Goal: Communication & Community: Answer question/provide support

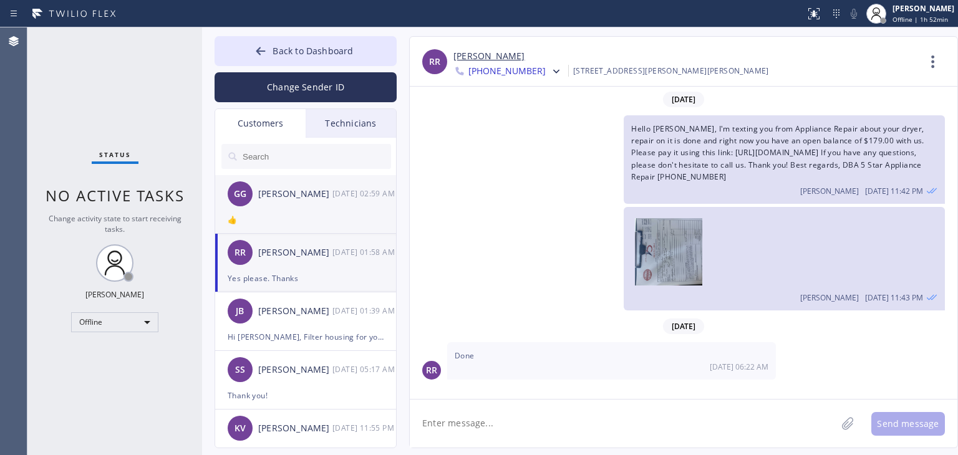
scroll to position [32, 0]
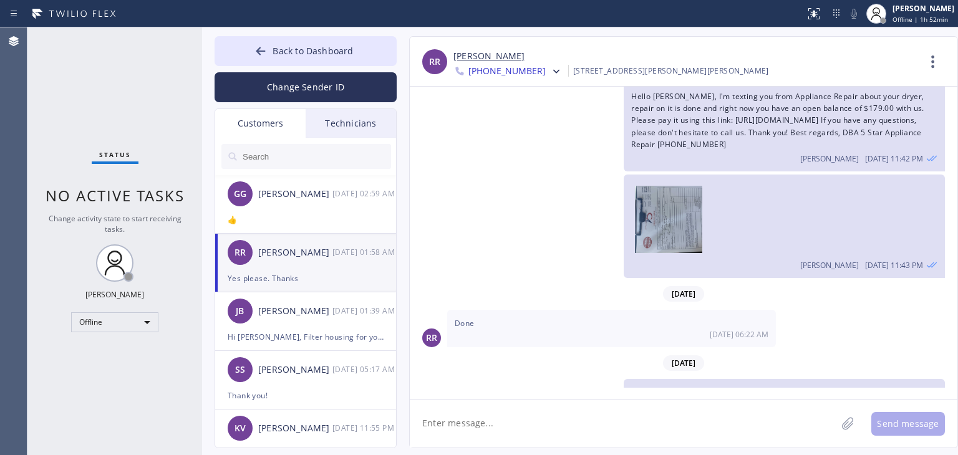
click at [361, 120] on div "Technicians" at bounding box center [351, 123] width 90 height 29
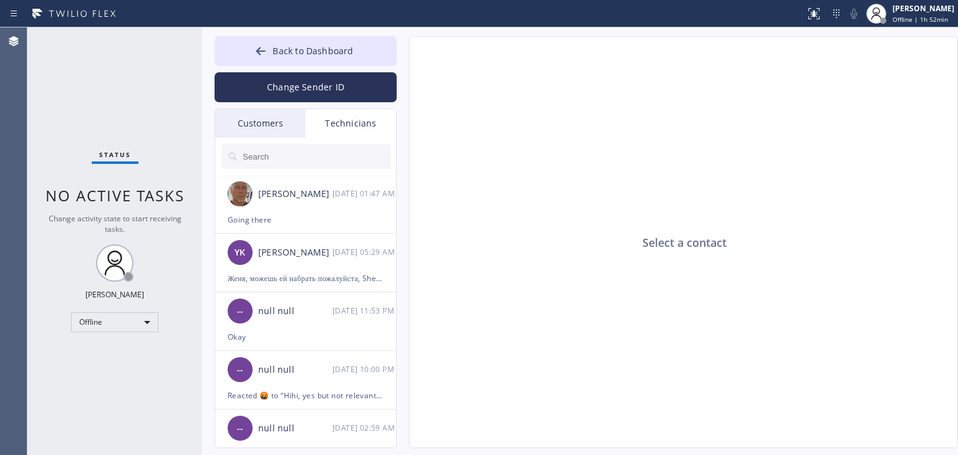
click at [275, 123] on div "Customers" at bounding box center [260, 123] width 90 height 29
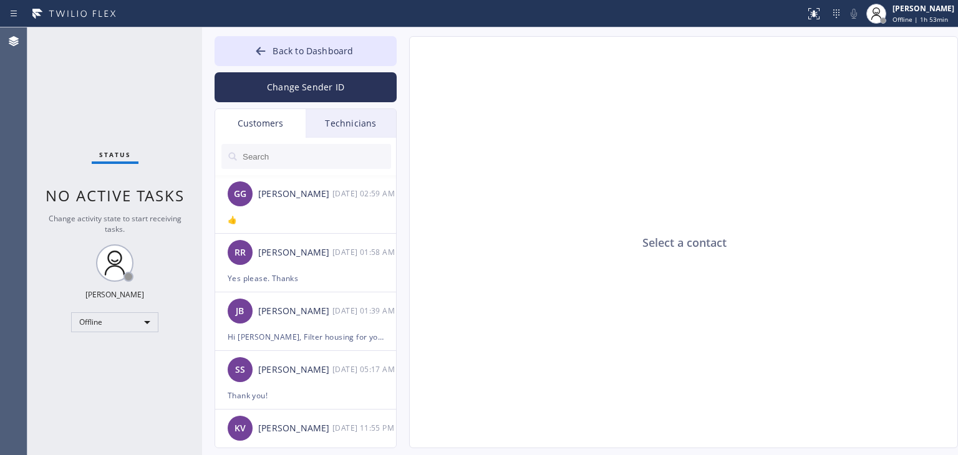
click at [292, 145] on input "text" at bounding box center [316, 156] width 150 height 25
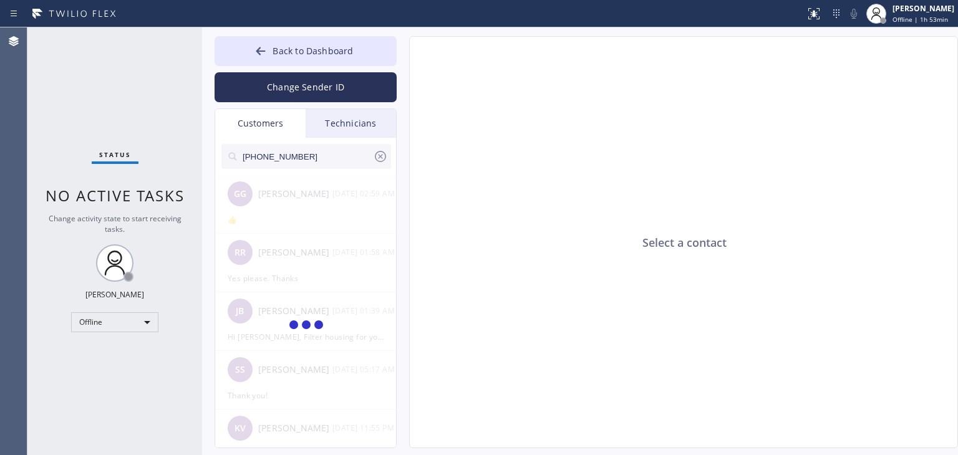
click at [311, 155] on input "[PHONE_NUMBER]" at bounding box center [307, 156] width 132 height 25
click at [311, 155] on input "(408) 896-855_" at bounding box center [307, 156] width 132 height 25
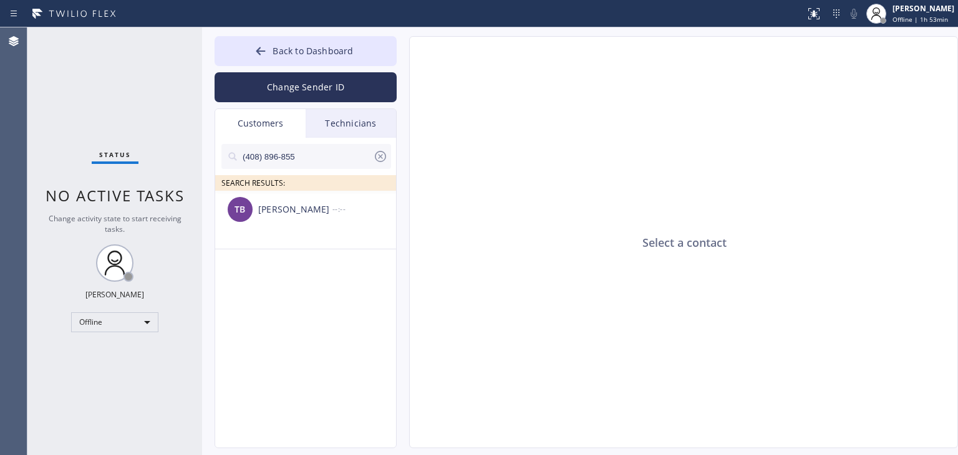
type input "(408) 896-855"
click at [331, 221] on div "TB [PERSON_NAME] --:--" at bounding box center [306, 209] width 182 height 37
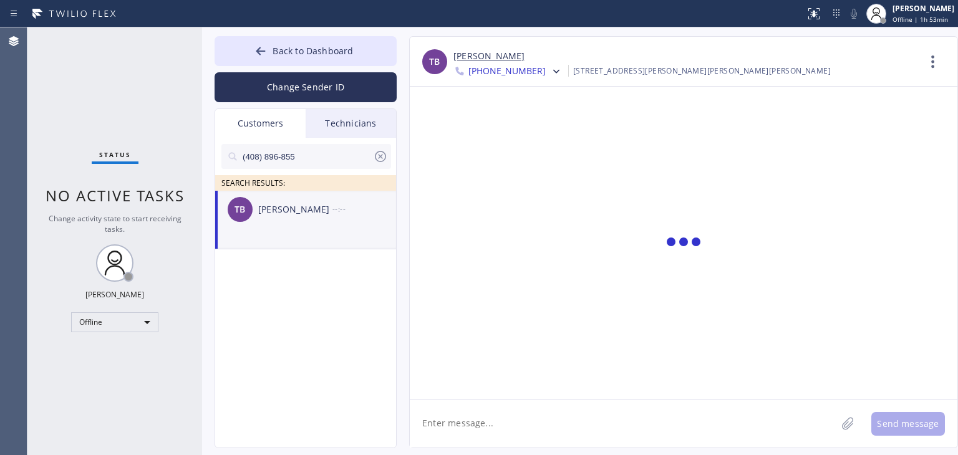
scroll to position [735, 0]
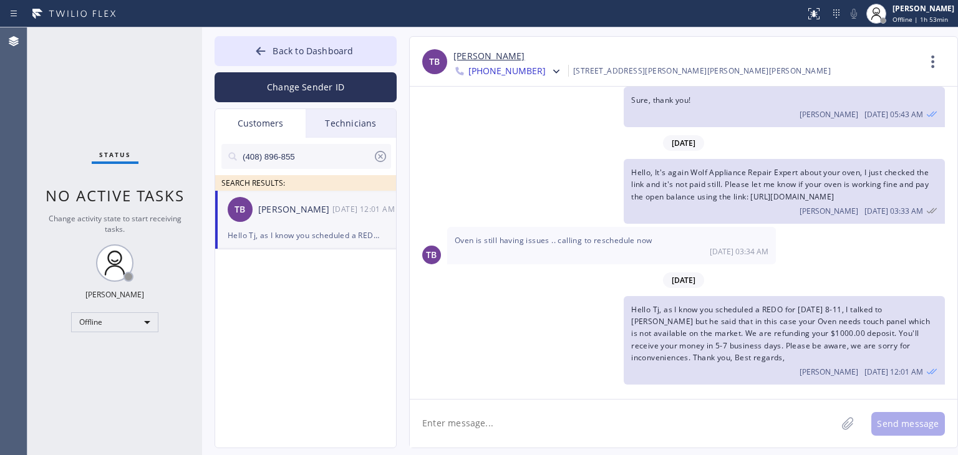
drag, startPoint x: 531, startPoint y: 385, endPoint x: 539, endPoint y: 420, distance: 35.7
click at [539, 420] on div "TB [PERSON_NAME] [PHONE_NUMBER] Choose phone number [PHONE_NUMBER] [PHONE_NUMBE…" at bounding box center [683, 242] width 549 height 412
click at [539, 420] on textarea at bounding box center [623, 424] width 427 height 48
click at [639, 411] on textarea "Hello Tj, the" at bounding box center [634, 424] width 449 height 48
paste textarea "Touch panel (ss) assembly"
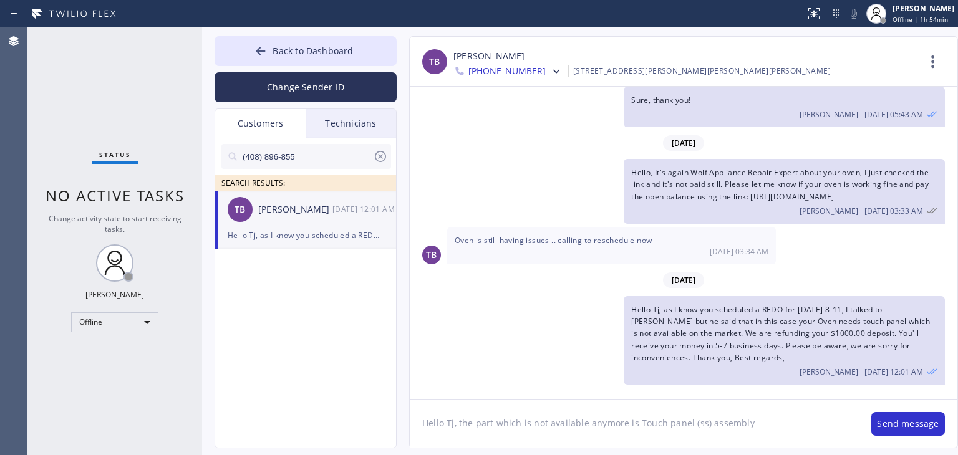
type textarea "Hello Tj, the part which is not available anymore is Touch panel (ss) assembly."
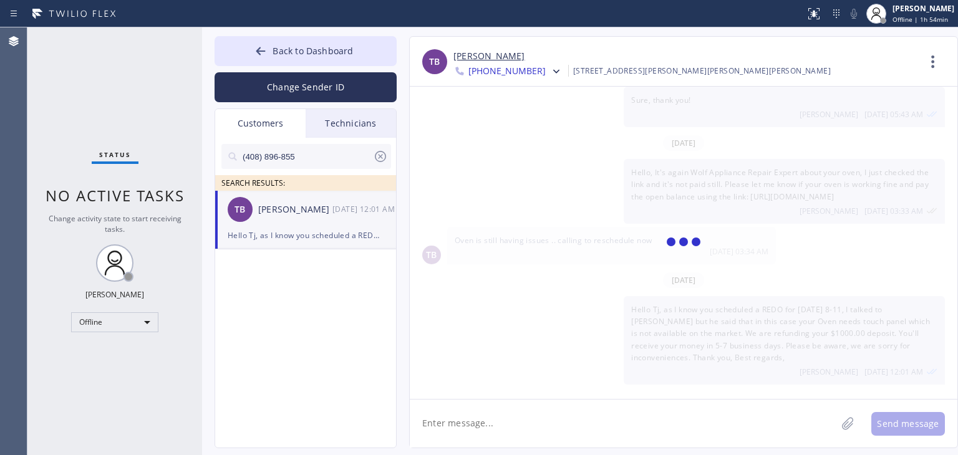
scroll to position [806, 0]
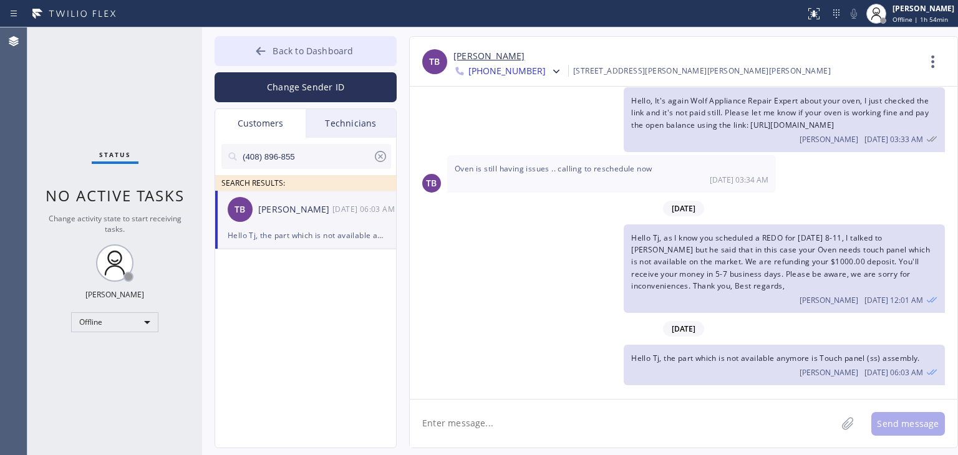
click at [340, 37] on button "Back to Dashboard" at bounding box center [306, 51] width 182 height 30
